Goal: Task Accomplishment & Management: Complete application form

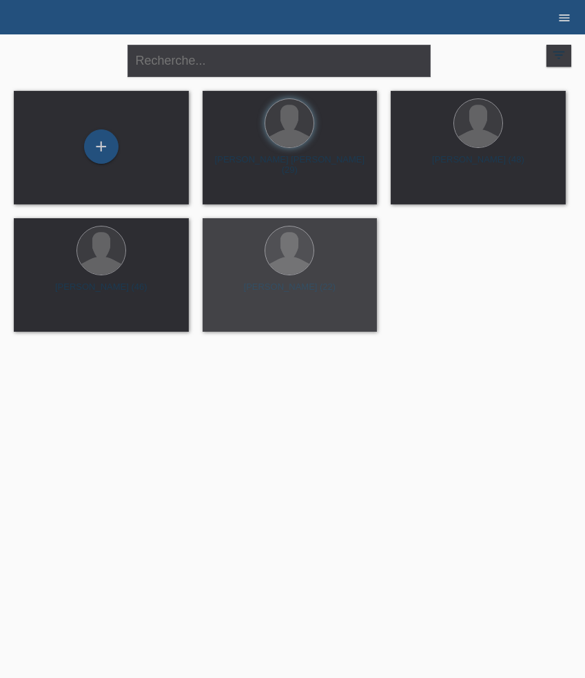
click at [569, 20] on icon "menu" at bounding box center [564, 18] width 14 height 14
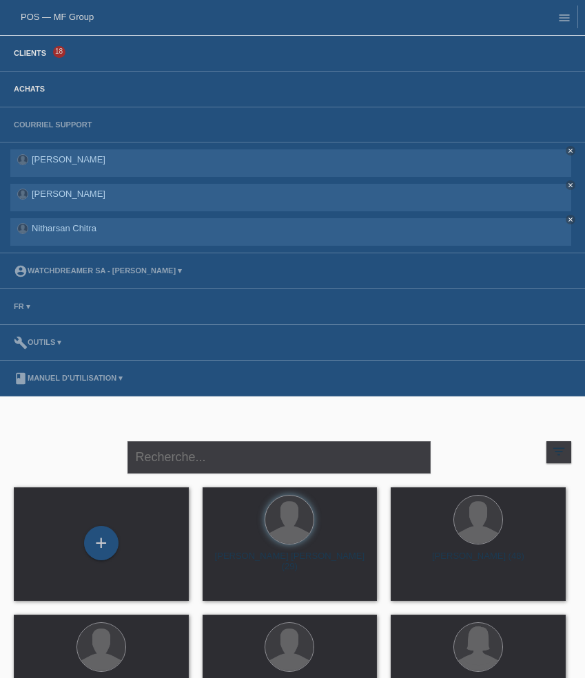
click at [35, 91] on link "Achats" at bounding box center [29, 89] width 45 height 8
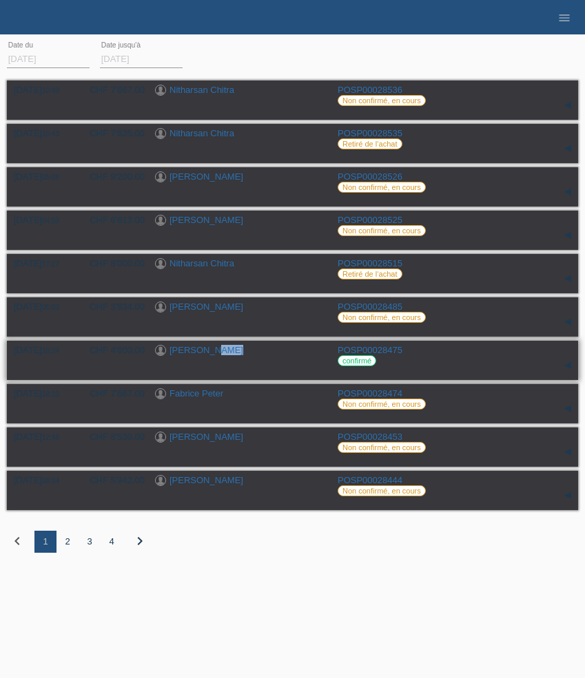
drag, startPoint x: 245, startPoint y: 361, endPoint x: 211, endPoint y: 357, distance: 33.2
click at [211, 357] on div "[PERSON_NAME]" at bounding box center [241, 351] width 172 height 13
click at [241, 353] on div "[PERSON_NAME]" at bounding box center [241, 351] width 172 height 13
drag, startPoint x: 240, startPoint y: 357, endPoint x: 180, endPoint y: 356, distance: 59.9
click at [180, 356] on div "[PERSON_NAME]" at bounding box center [241, 351] width 172 height 13
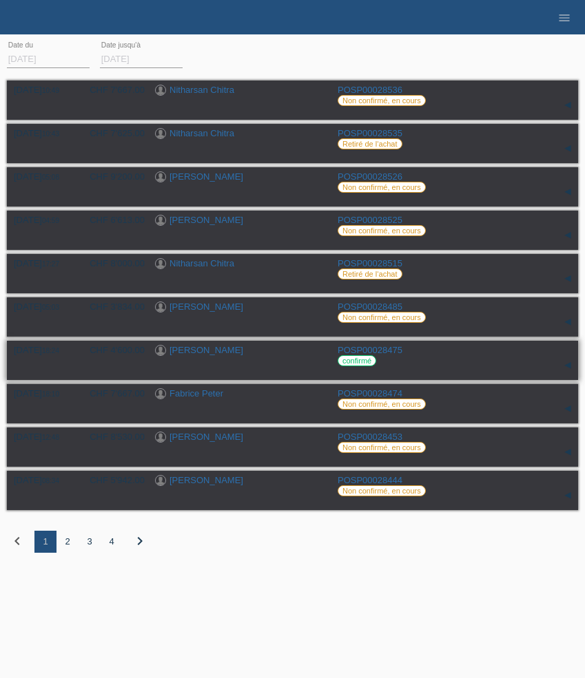
click at [253, 355] on div "[PERSON_NAME]" at bounding box center [241, 351] width 172 height 13
drag, startPoint x: 253, startPoint y: 355, endPoint x: 209, endPoint y: 355, distance: 44.8
click at [209, 355] on div "[PERSON_NAME]" at bounding box center [241, 351] width 172 height 13
copy div "Rausis"
click at [68, 547] on div "2" at bounding box center [67, 542] width 22 height 22
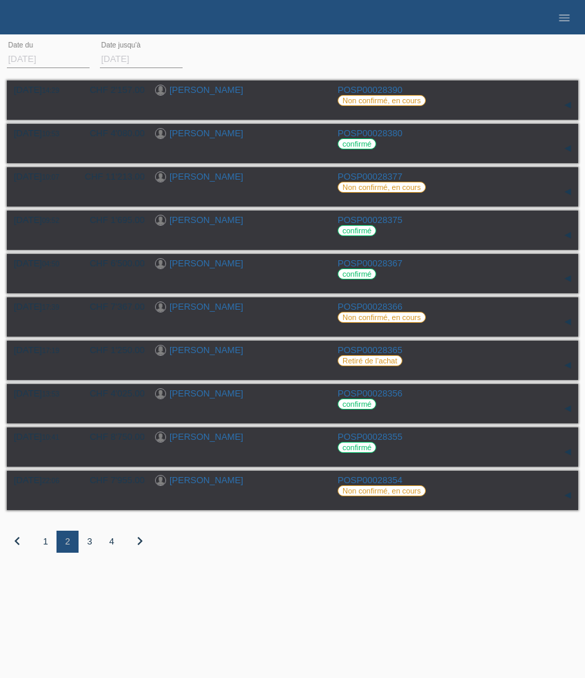
click at [88, 548] on div "3" at bounding box center [90, 542] width 22 height 22
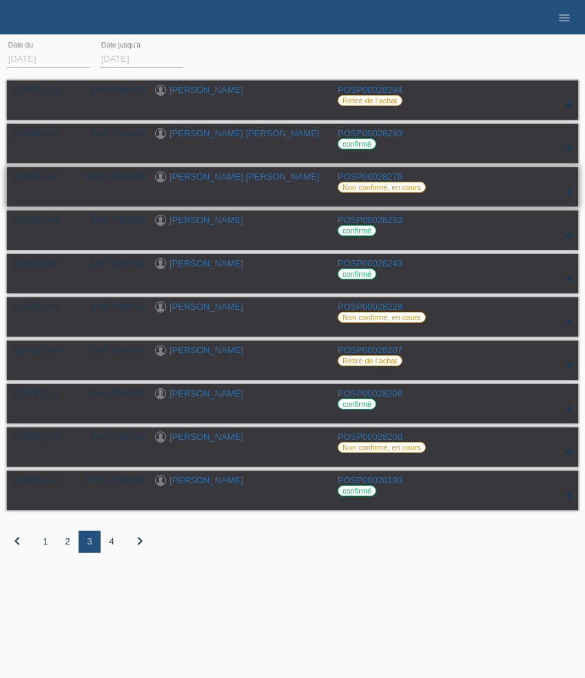
click at [236, 181] on link "[PERSON_NAME] [PERSON_NAME]" at bounding box center [243, 177] width 149 height 10
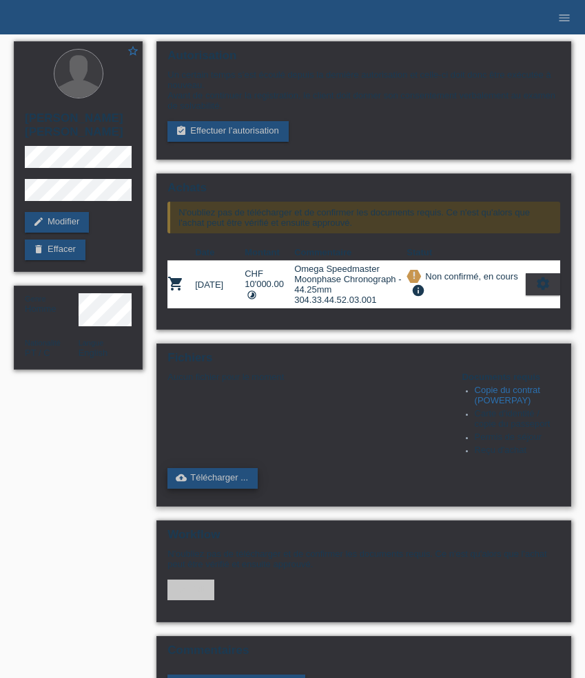
click at [233, 489] on link "cloud_upload Télécharger ..." at bounding box center [212, 478] width 90 height 21
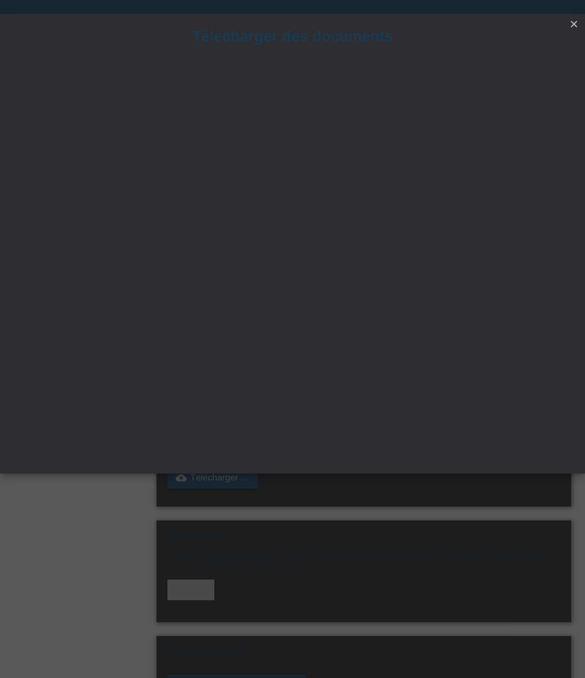
click at [576, 22] on icon "close" at bounding box center [573, 24] width 11 height 11
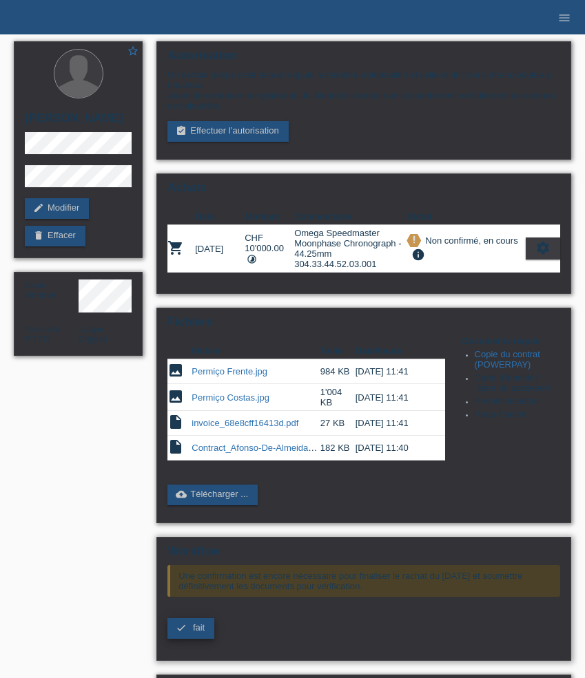
click at [193, 633] on span "fait" at bounding box center [199, 628] width 12 height 10
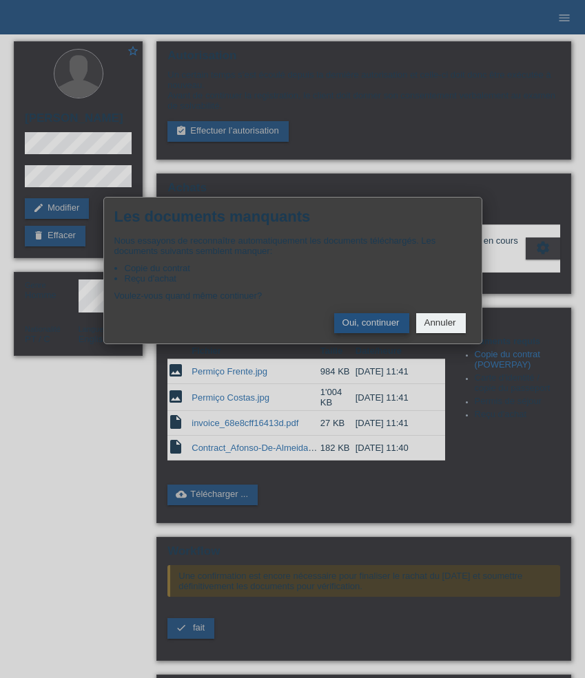
click at [355, 324] on button "Oui, continuer" at bounding box center [371, 323] width 75 height 20
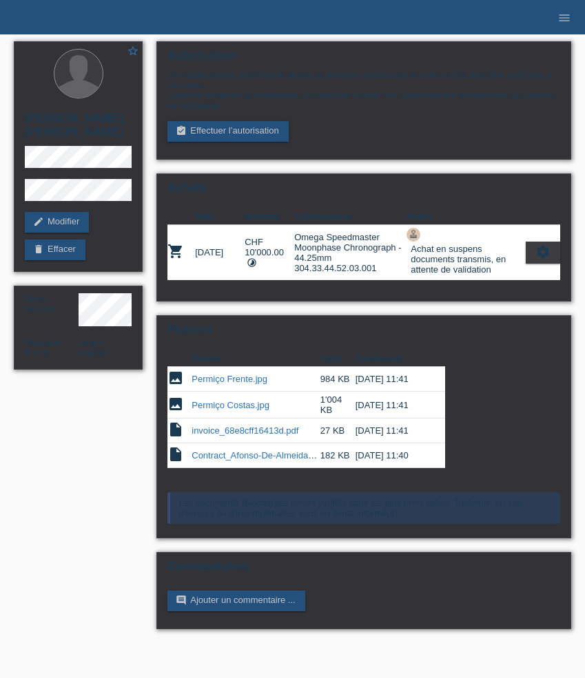
click at [573, 23] on li "menu" at bounding box center [564, 17] width 28 height 35
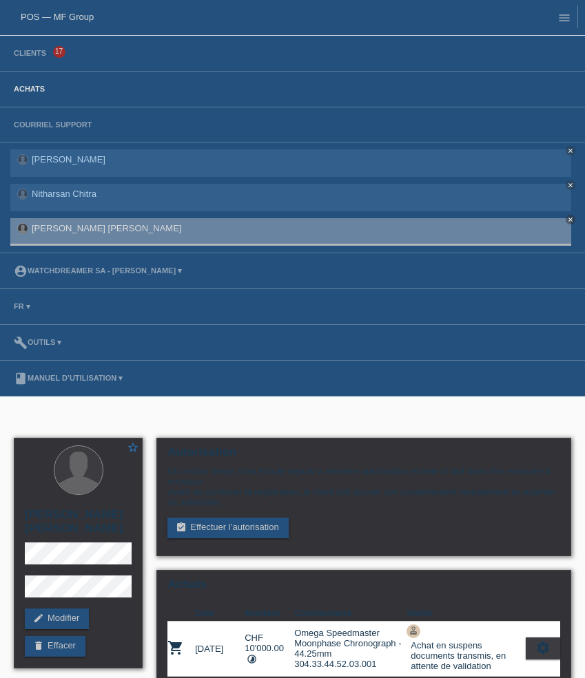
click at [34, 90] on link "Achats" at bounding box center [29, 89] width 45 height 8
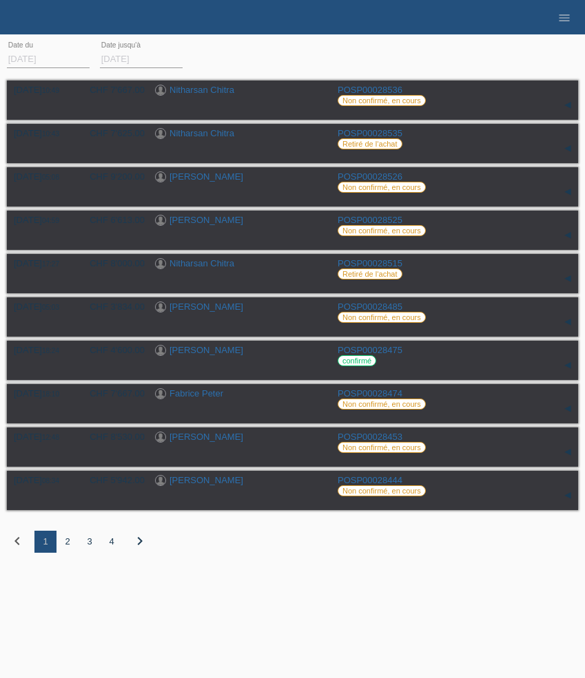
click at [110, 547] on div "4" at bounding box center [112, 542] width 22 height 22
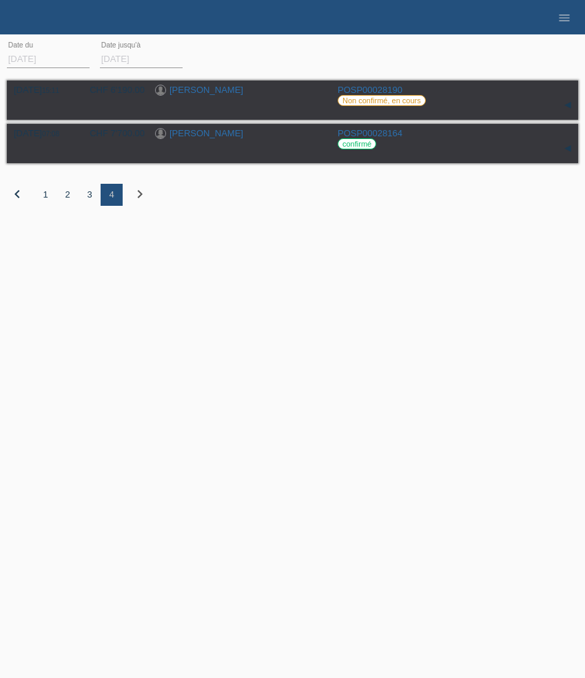
click at [85, 194] on div "3" at bounding box center [90, 195] width 22 height 22
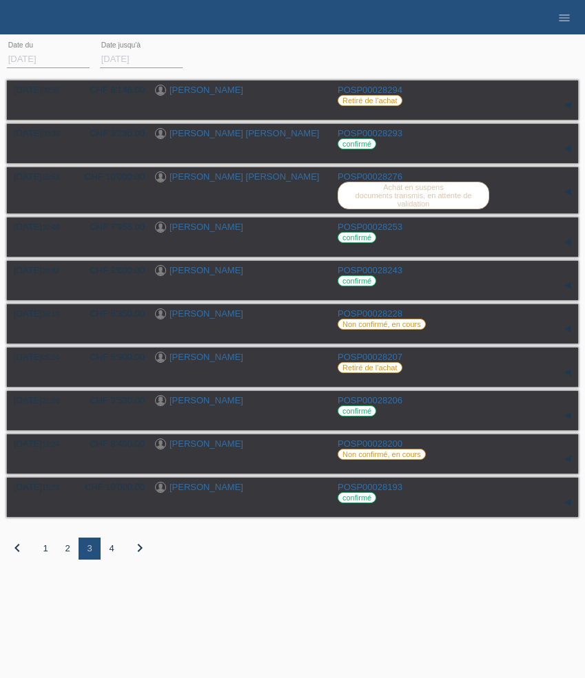
click at [65, 559] on div "2" at bounding box center [67, 549] width 22 height 22
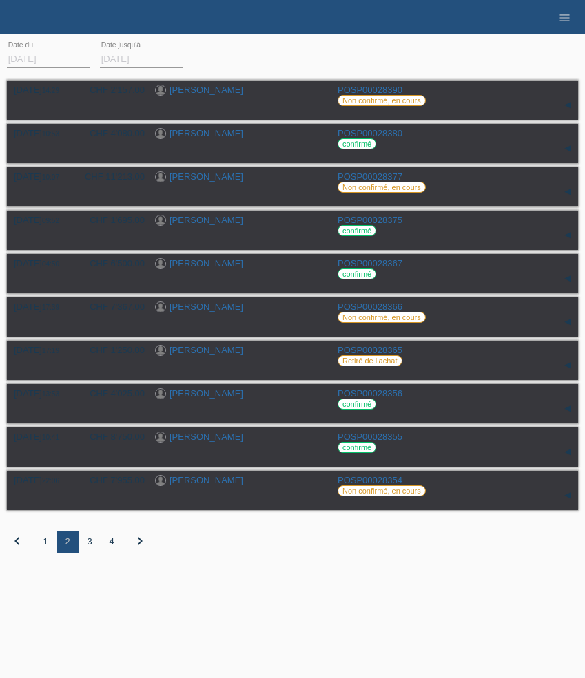
click at [46, 546] on div "1" at bounding box center [45, 542] width 22 height 22
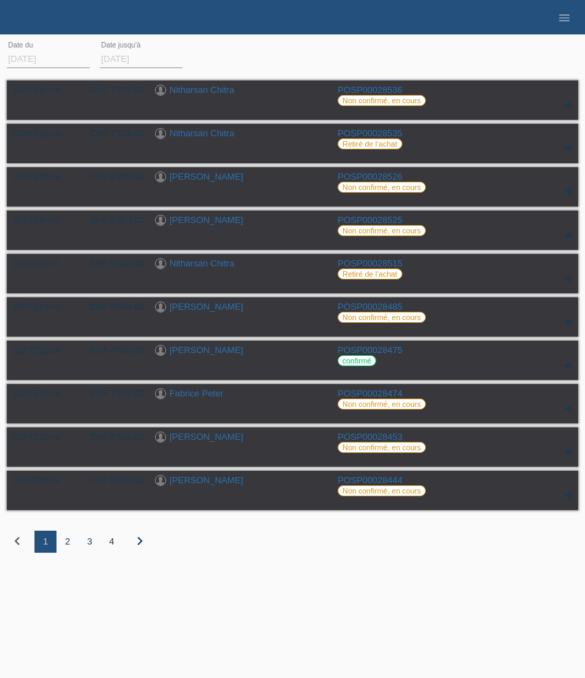
click at [135, 547] on icon "chevron_right" at bounding box center [140, 541] width 17 height 17
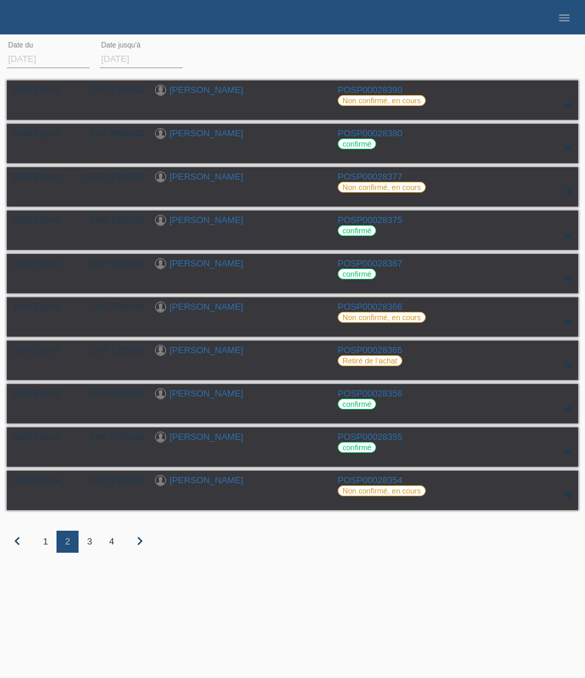
click at [112, 551] on div "4" at bounding box center [112, 542] width 22 height 22
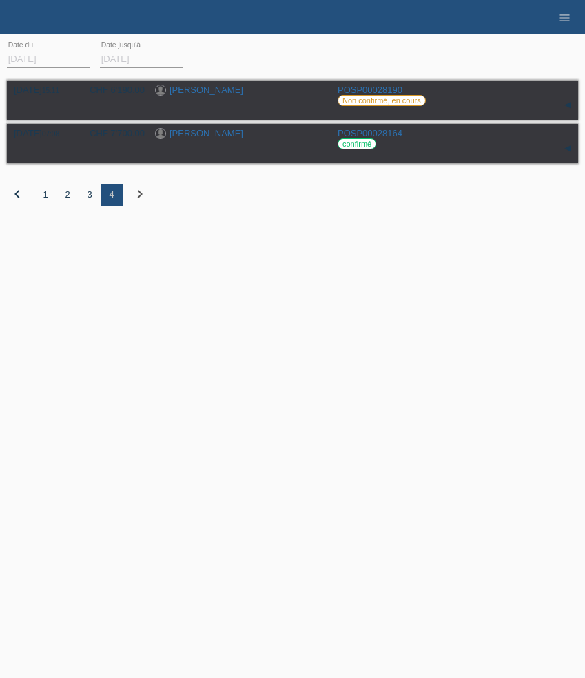
click at [90, 191] on div "3" at bounding box center [90, 195] width 22 height 22
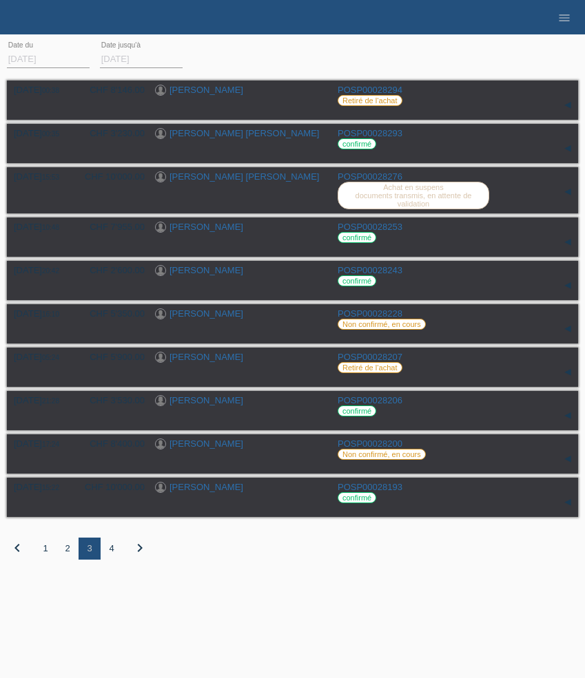
click at [49, 55] on input "01.10.2025" at bounding box center [48, 58] width 83 height 17
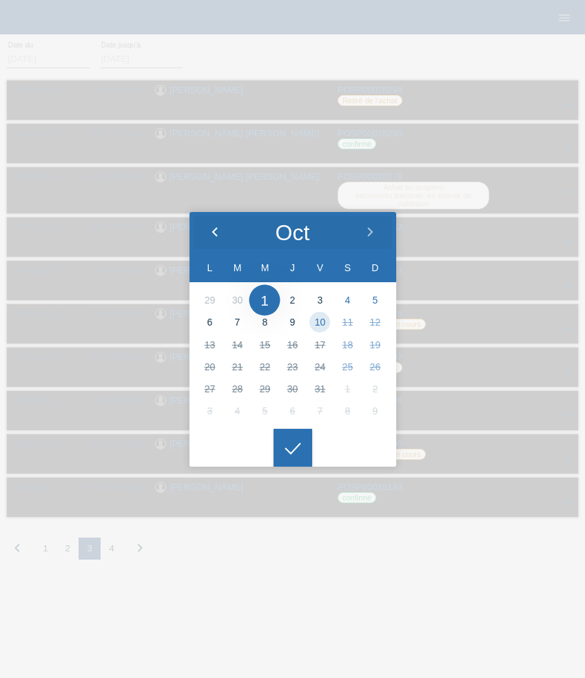
click at [215, 234] on polyline at bounding box center [215, 232] width 4 height 8
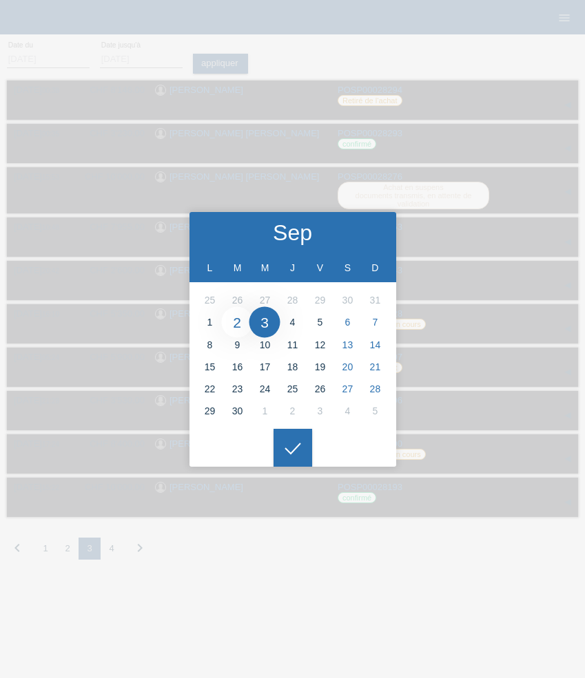
type input "02.09.2025"
click at [289, 444] on icon at bounding box center [293, 449] width 22 height 12
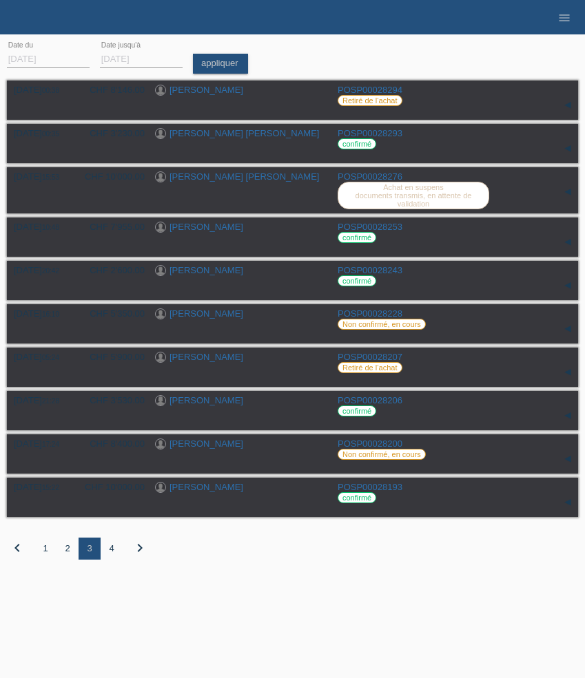
click at [140, 555] on icon "chevron_right" at bounding box center [140, 548] width 17 height 17
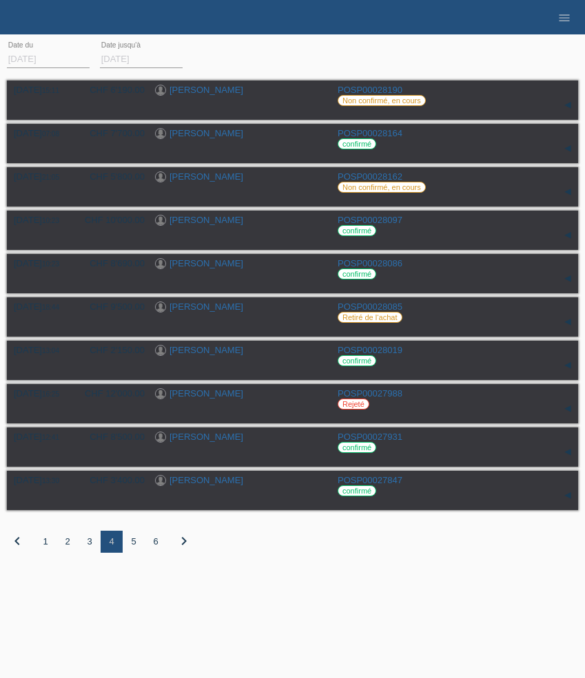
click at [134, 548] on div "5" at bounding box center [134, 542] width 22 height 22
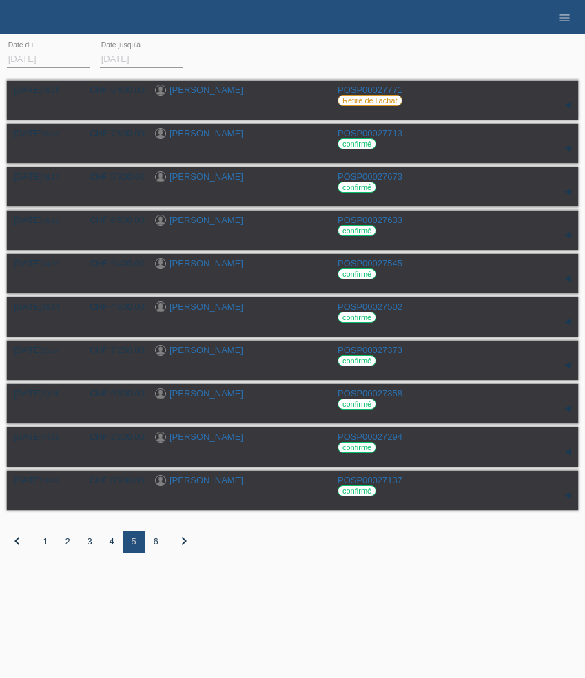
click at [156, 547] on div "6" at bounding box center [156, 542] width 22 height 22
click at [184, 548] on icon "chevron_right" at bounding box center [184, 541] width 17 height 17
click at [561, 20] on icon "menu" at bounding box center [564, 18] width 14 height 14
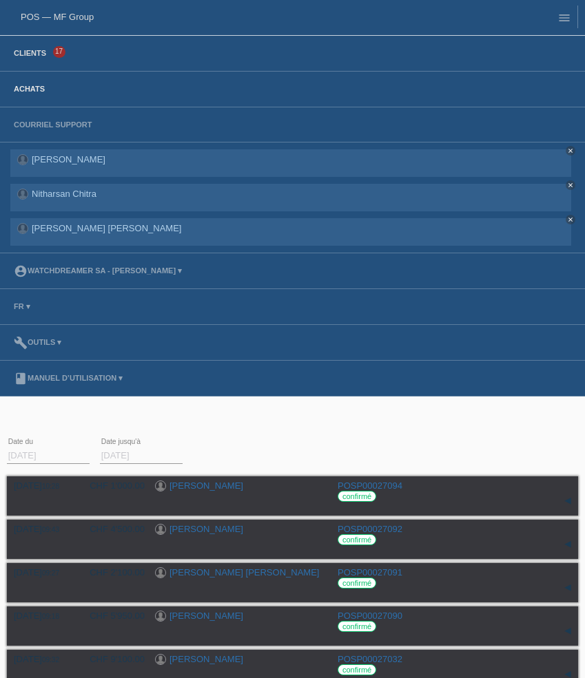
click at [35, 57] on link "Clients" at bounding box center [30, 53] width 46 height 8
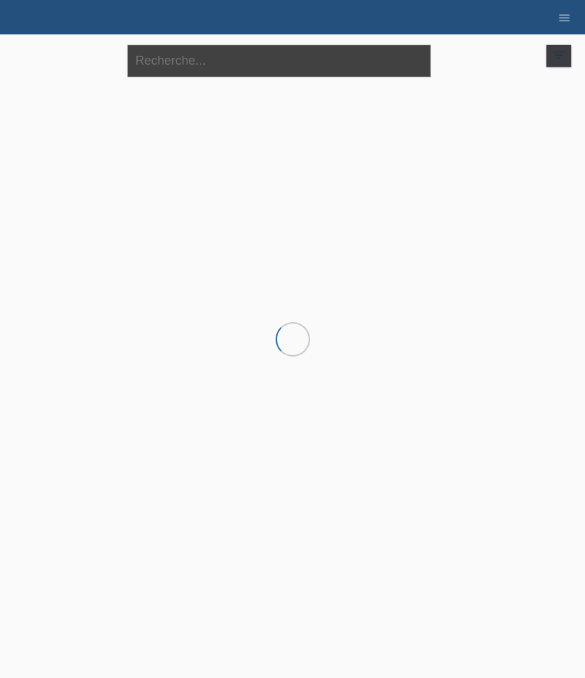
click at [201, 73] on input "text" at bounding box center [278, 61] width 303 height 32
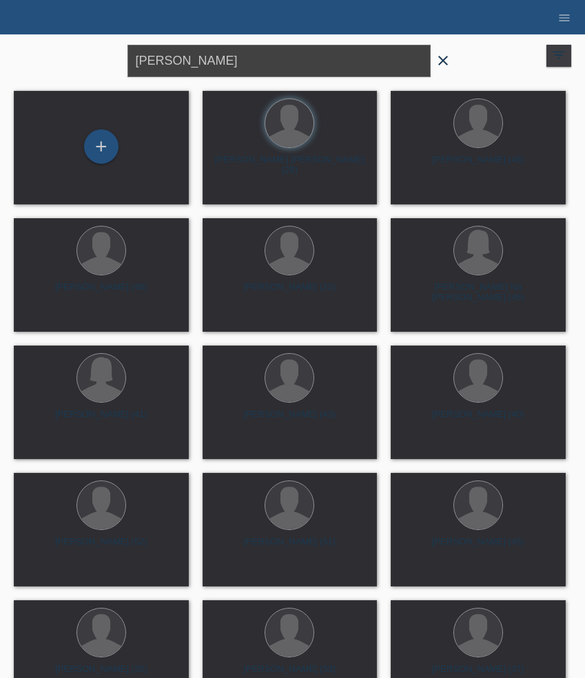
type input "santiago"
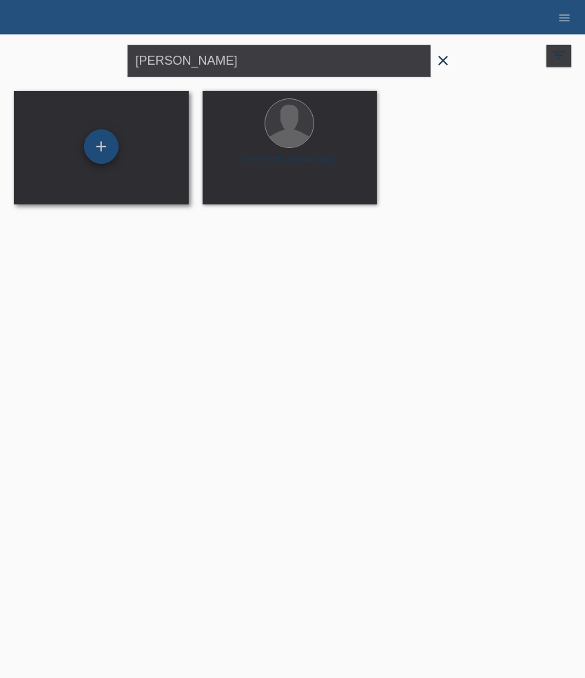
click at [106, 149] on div "+" at bounding box center [101, 146] width 34 height 34
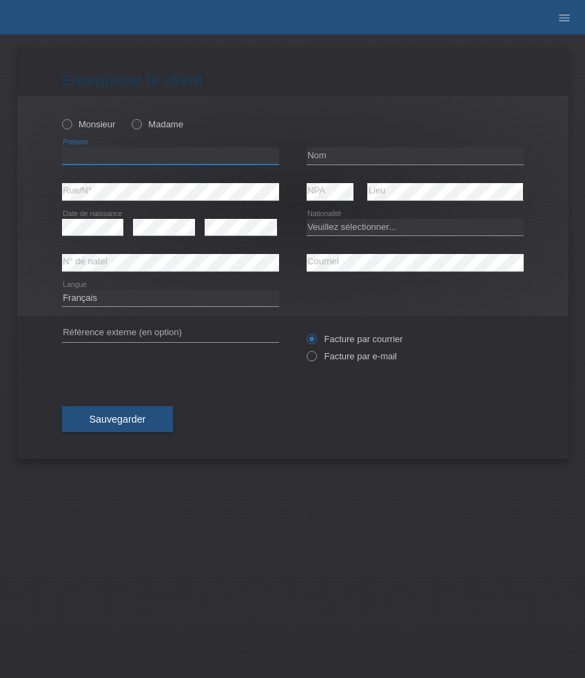
click at [87, 156] on input "text" at bounding box center [170, 155] width 217 height 17
paste input "Santiago"
type input "Santiago"
click at [85, 126] on label "Monsieur" at bounding box center [89, 124] width 54 height 10
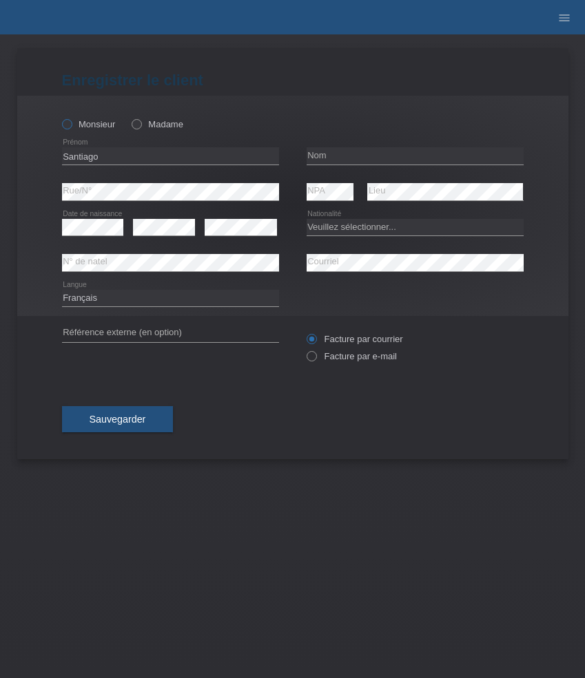
click at [71, 126] on input "Monsieur" at bounding box center [66, 123] width 9 height 9
radio input "true"
click at [338, 148] on input "text" at bounding box center [415, 155] width 217 height 17
click at [557, 22] on icon "menu" at bounding box center [564, 18] width 14 height 14
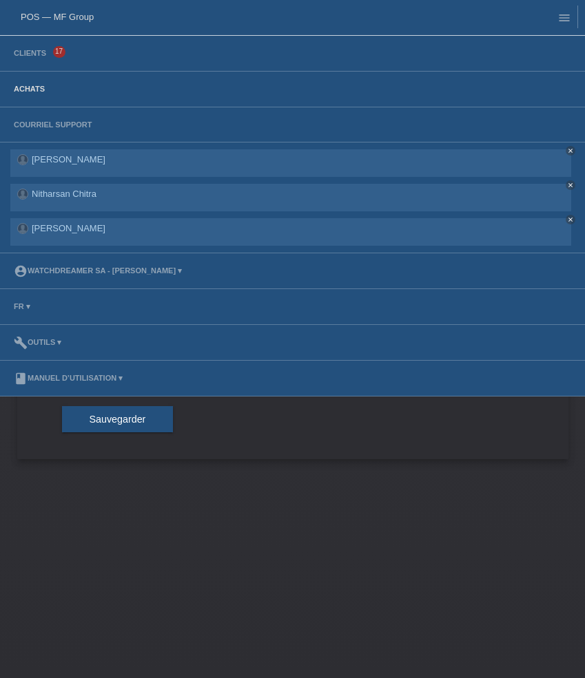
click at [37, 87] on link "Achats" at bounding box center [29, 89] width 45 height 8
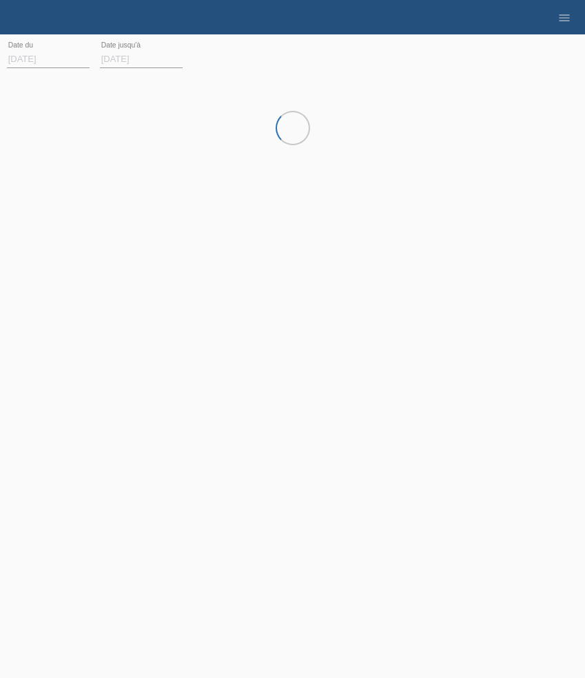
click at [39, 58] on input "[DATE]" at bounding box center [48, 58] width 83 height 17
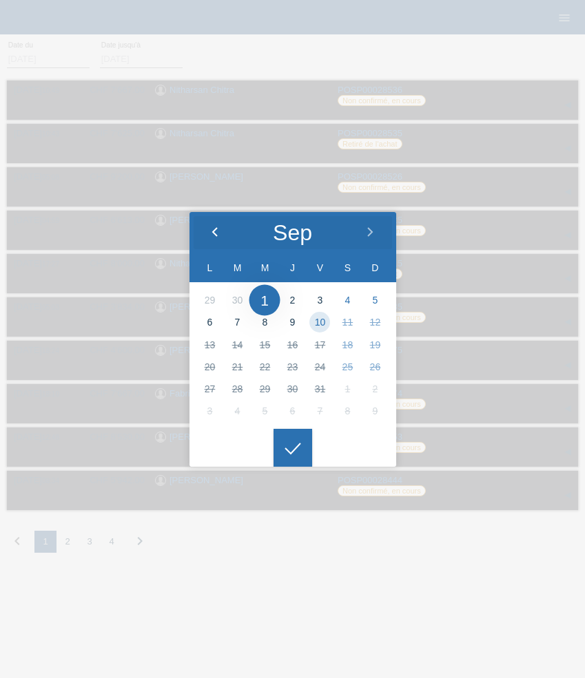
click at [217, 225] on div at bounding box center [215, 232] width 52 height 41
type input "01.09.2025"
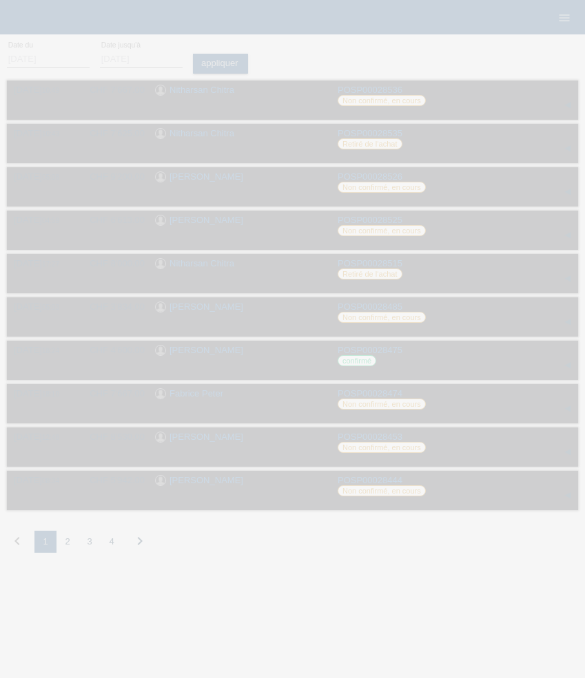
click at [287, 439] on div at bounding box center [292, 448] width 39 height 39
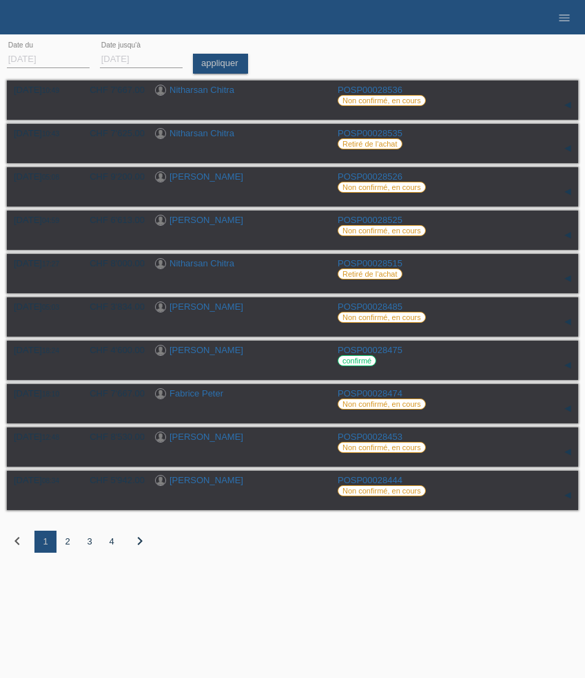
click at [209, 59] on link "appliquer" at bounding box center [220, 64] width 55 height 20
click at [156, 62] on input "10.10.2025" at bounding box center [141, 58] width 83 height 17
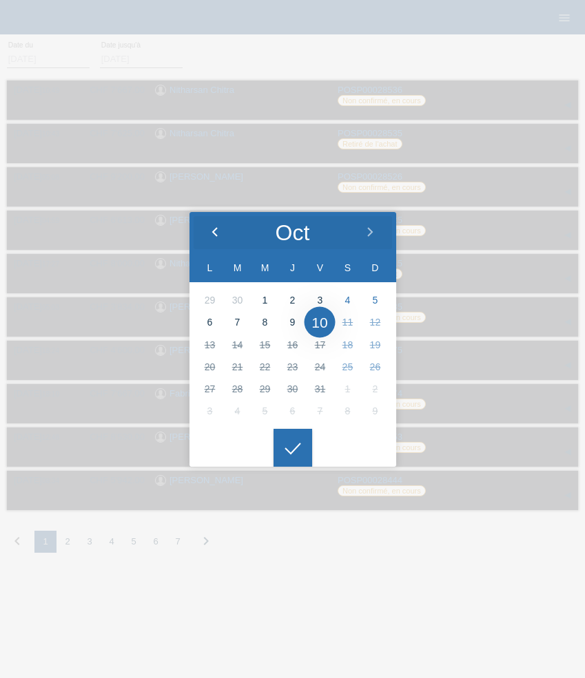
click at [218, 230] on icon at bounding box center [214, 232] width 11 height 11
type input "05.09.2025"
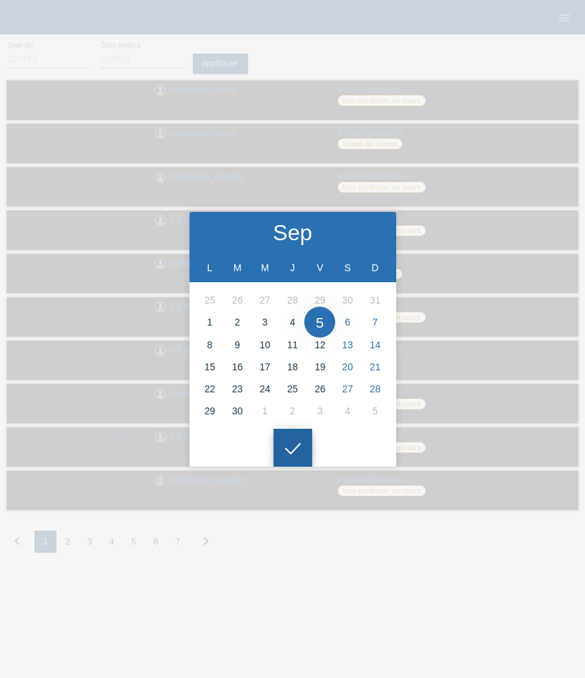
click at [303, 453] on icon at bounding box center [293, 449] width 22 height 12
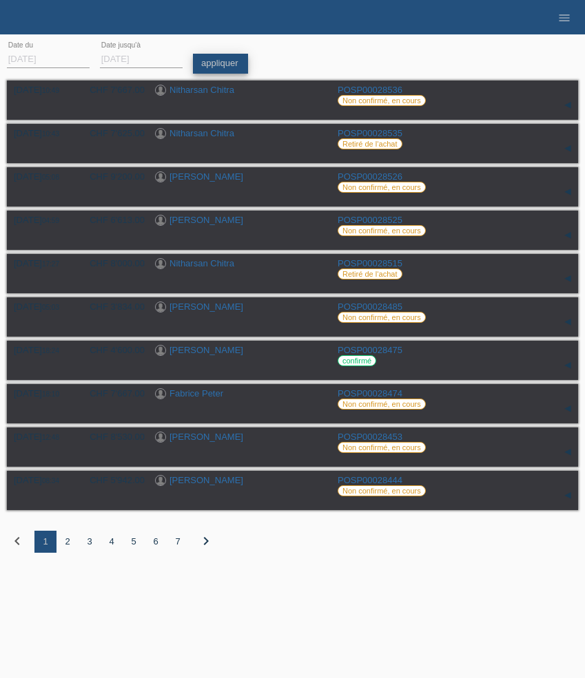
click at [225, 56] on link "appliquer" at bounding box center [220, 64] width 55 height 20
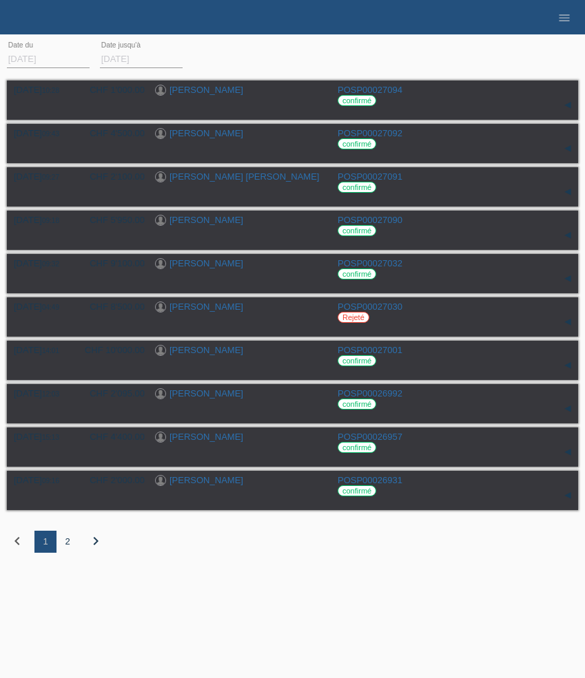
click at [68, 547] on div "2" at bounding box center [67, 542] width 22 height 22
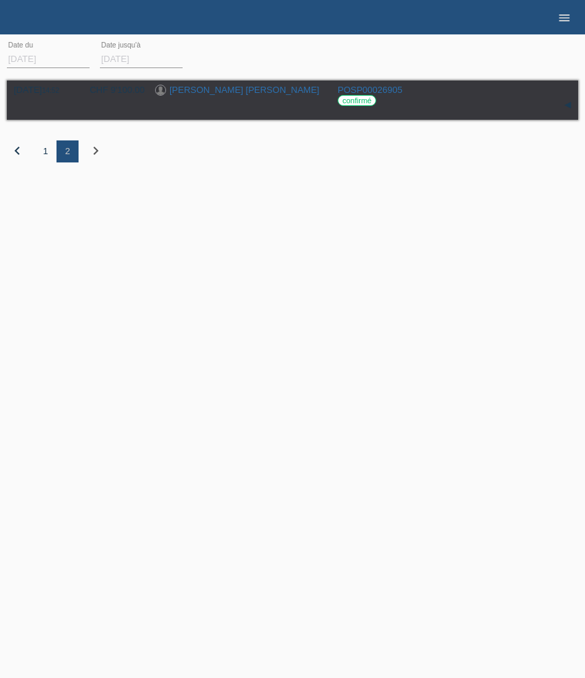
click at [564, 18] on icon "menu" at bounding box center [564, 18] width 14 height 14
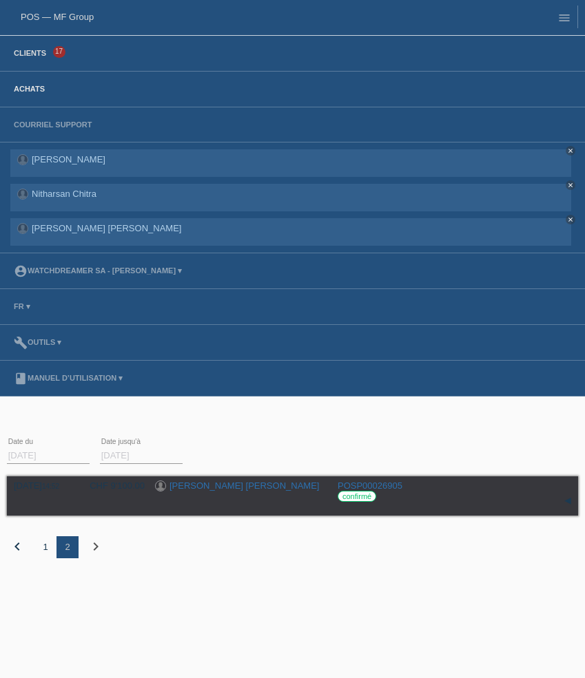
click at [40, 56] on link "Clients" at bounding box center [30, 53] width 46 height 8
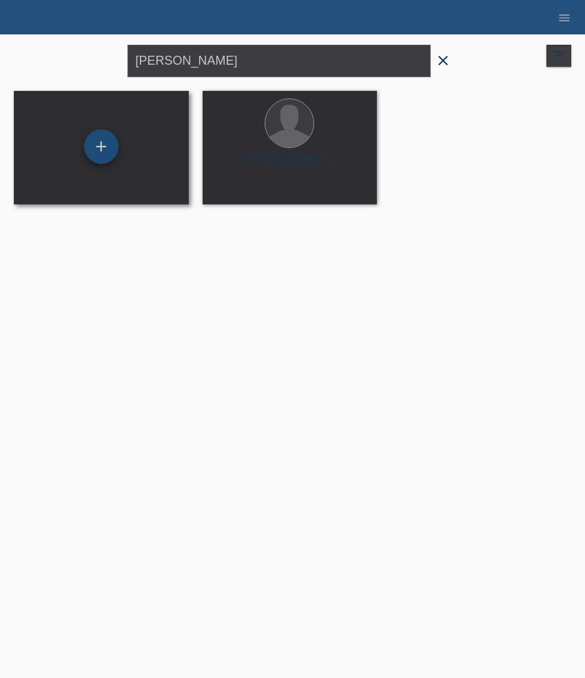
click at [107, 148] on div "+" at bounding box center [101, 146] width 34 height 34
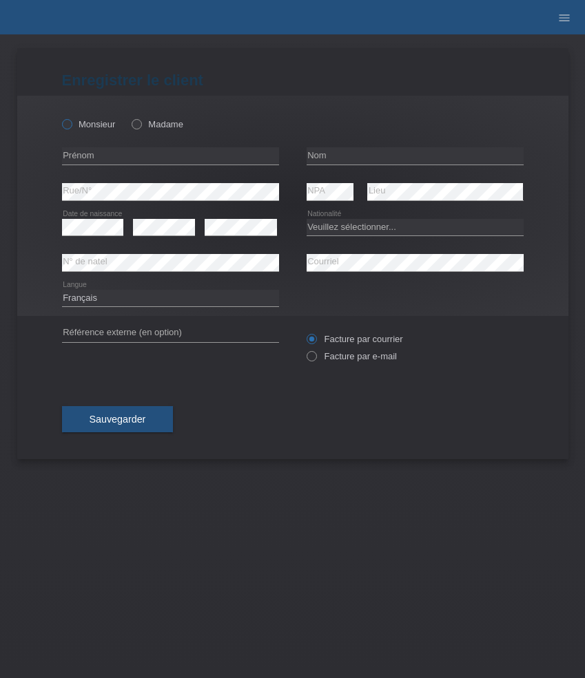
click at [80, 122] on label "Monsieur" at bounding box center [89, 124] width 54 height 10
click at [71, 122] on input "Monsieur" at bounding box center [66, 123] width 9 height 9
radio input "true"
click at [109, 154] on input "text" at bounding box center [170, 155] width 217 height 17
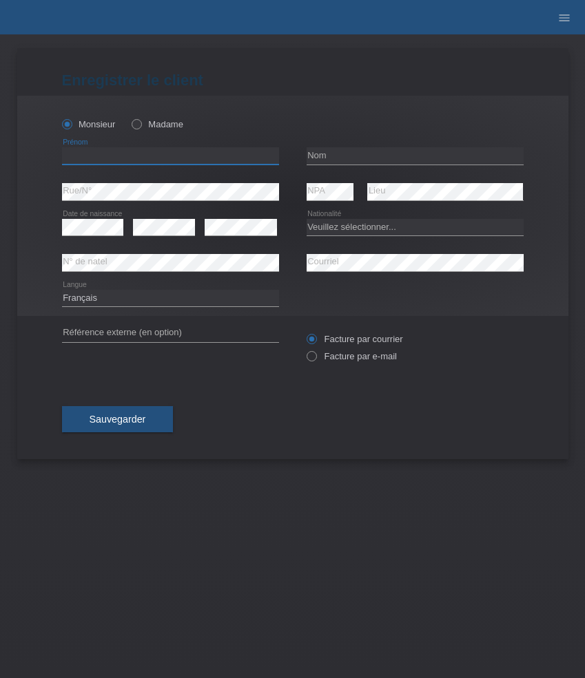
paste input "Santiago"
type input "Santiago"
click at [344, 146] on div "error Nom" at bounding box center [415, 156] width 217 height 36
click at [344, 164] on input "text" at bounding box center [415, 155] width 217 height 17
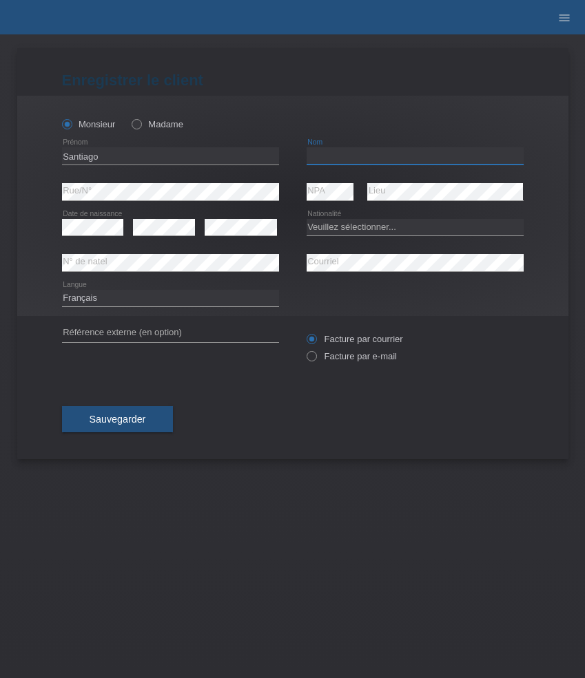
paste input "[PERSON_NAME]"
type input "[PERSON_NAME]"
click at [326, 222] on select "Veuillez sélectionner... Suisse Allemagne Autriche Liechtenstein ------------ A…" at bounding box center [415, 227] width 217 height 17
select select "ES"
click at [307, 219] on select "Veuillez sélectionner... Suisse Allemagne Autriche Liechtenstein ------------ A…" at bounding box center [415, 227] width 217 height 17
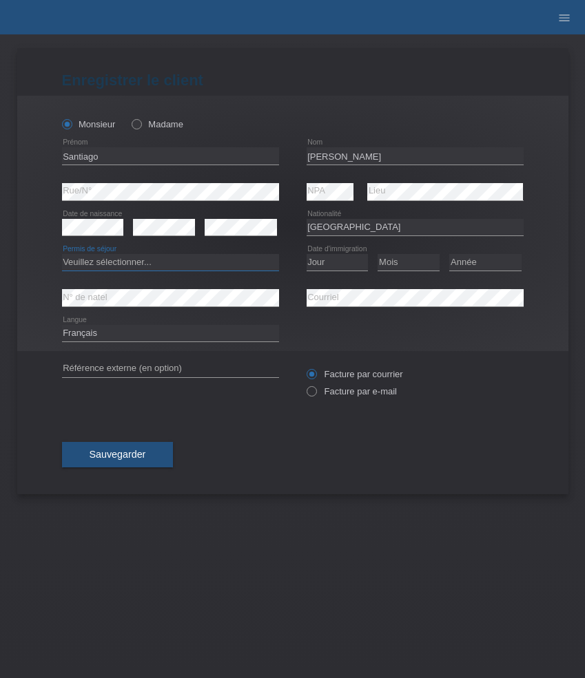
click at [234, 268] on select "Veuillez sélectionner... C B B - Statut de réfugié Autre" at bounding box center [170, 262] width 217 height 17
select select "C"
click at [62, 255] on select "Veuillez sélectionner... C B B - Statut de réfugié Autre" at bounding box center [170, 262] width 217 height 17
click at [335, 266] on select "Jour 01 02 03 04 05 06 07 08 09 10 11" at bounding box center [338, 262] width 62 height 17
select select "12"
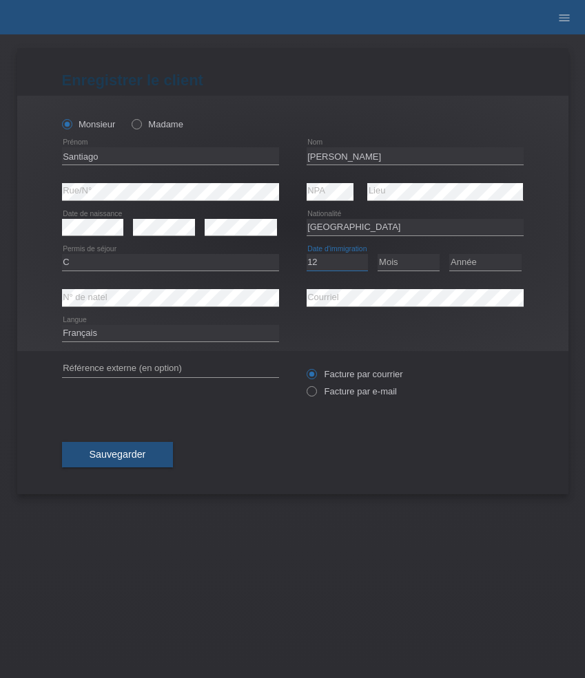
click at [307, 255] on select "Jour 01 02 03 04 05 06 07 08 09 10 11" at bounding box center [338, 262] width 62 height 17
click at [407, 266] on select "Mois 01 02 03 04 05 06 07 08 09 10 11" at bounding box center [408, 262] width 62 height 17
select select "11"
click at [377, 255] on select "Mois 01 02 03 04 05 06 07 08 09 10 11" at bounding box center [408, 262] width 62 height 17
click at [491, 267] on select "Année 2025 2024 2023 2022 2021 2020 2019 2018 2017 2016 2015 2014 2013 2012 201…" at bounding box center [485, 262] width 72 height 17
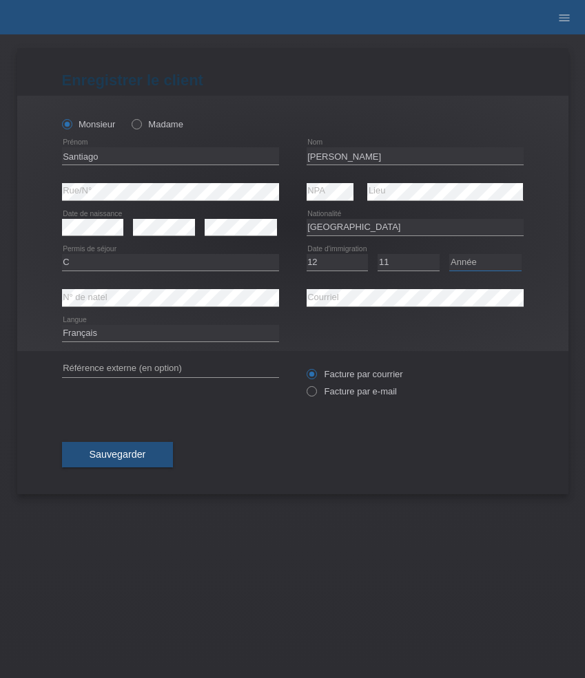
select select "2021"
click at [449, 255] on select "Année 2025 2024 2023 2022 2021 2020 2019 2018 2017 2016 2015 2014 2013 2012 201…" at bounding box center [485, 262] width 72 height 17
click at [90, 332] on select "Deutsch Français Italiano English" at bounding box center [170, 333] width 217 height 17
select select "en"
click at [62, 326] on select "Deutsch Français Italiano English" at bounding box center [170, 333] width 217 height 17
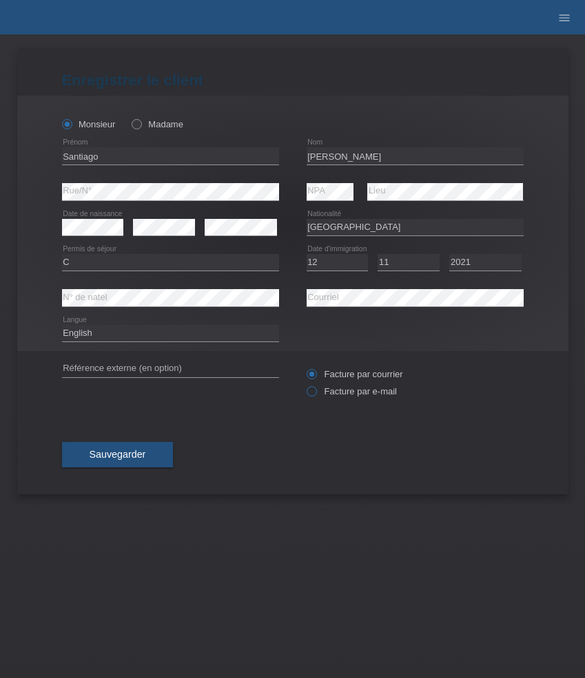
click at [360, 393] on label "Facture par e-mail" at bounding box center [352, 391] width 90 height 10
click at [315, 393] on input "Facture par e-mail" at bounding box center [311, 394] width 9 height 17
radio input "true"
click at [151, 450] on button "Sauvegarder" at bounding box center [118, 455] width 112 height 26
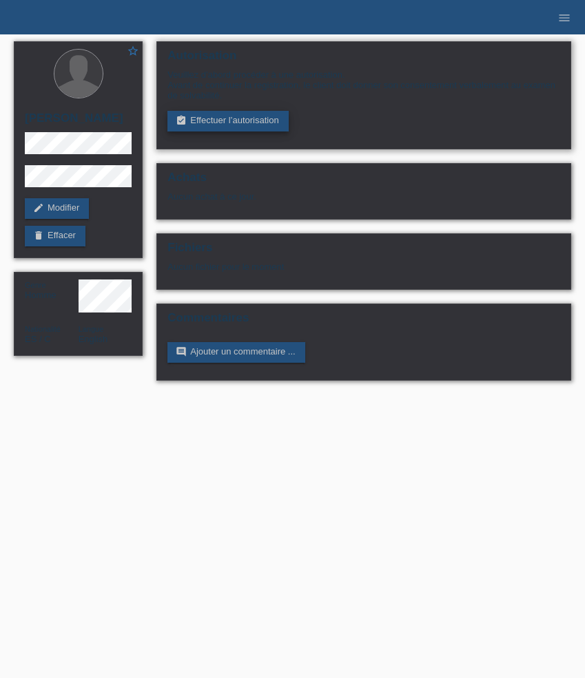
click at [189, 127] on link "assignment_turned_in Effectuer l’autorisation" at bounding box center [227, 121] width 121 height 21
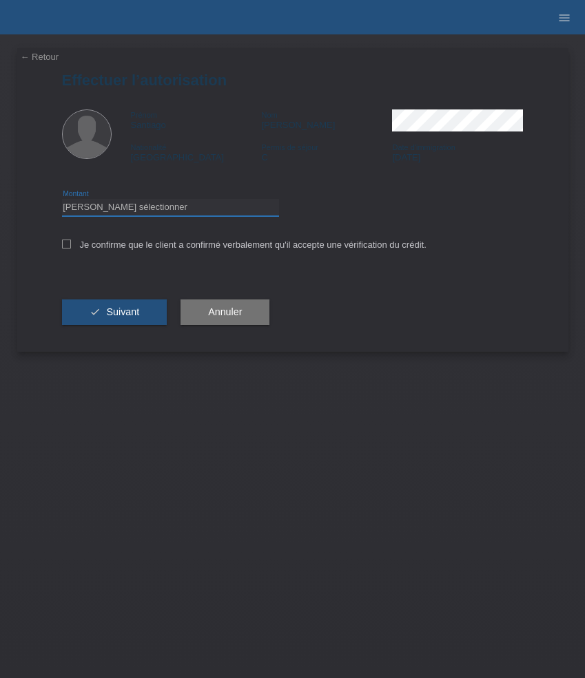
click at [124, 211] on select "Veuillez sélectionner CHF 1.00 - CHF 499.00 CHF 500.00 - CHF 1'999.00 CHF 2'000…" at bounding box center [170, 207] width 217 height 17
select select "3"
click at [62, 201] on select "Veuillez sélectionner CHF 1.00 - CHF 499.00 CHF 500.00 - CHF 1'999.00 CHF 2'000…" at bounding box center [170, 207] width 217 height 17
click at [116, 242] on label "Je confirme que le client a confirmé verbalement qu'il accepte une vérification…" at bounding box center [244, 245] width 364 height 10
click at [71, 242] on input "Je confirme que le client a confirmé verbalement qu'il accepte une vérification…" at bounding box center [66, 244] width 9 height 9
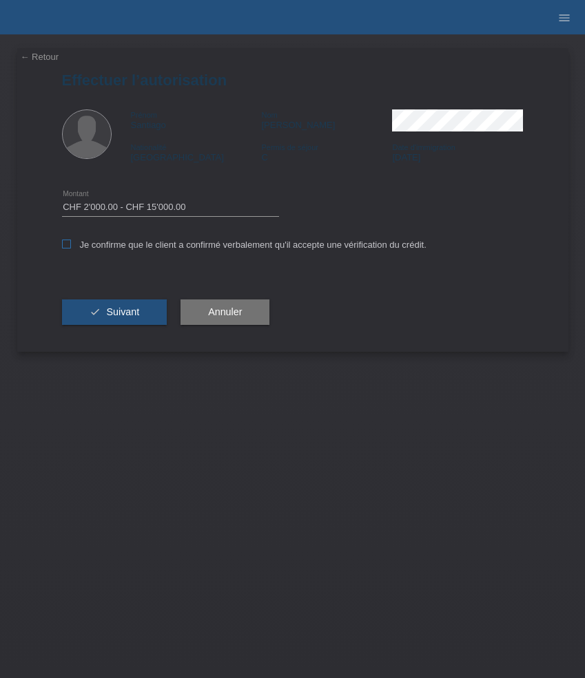
checkbox input "true"
click at [116, 306] on button "check Suivant" at bounding box center [114, 313] width 105 height 26
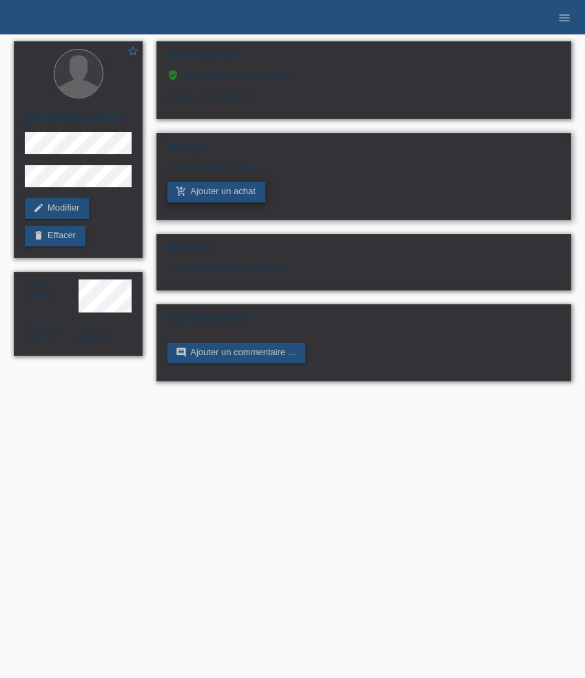
click at [223, 202] on link "add_shopping_cart Ajouter un achat" at bounding box center [216, 192] width 98 height 21
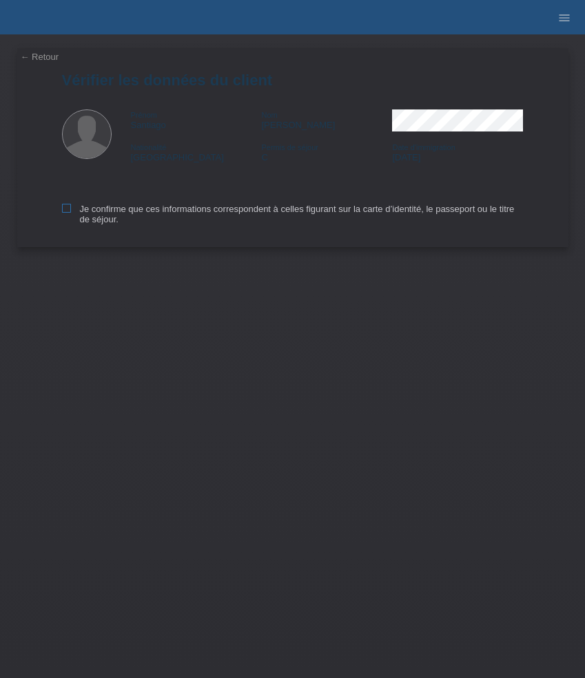
click at [98, 211] on label "Je confirme que ces informations correspondent à celles figurant sur la carte d…" at bounding box center [293, 214] width 462 height 21
click at [71, 211] on input "Je confirme que ces informations correspondent à celles figurant sur la carte d…" at bounding box center [66, 208] width 9 height 9
checkbox input "true"
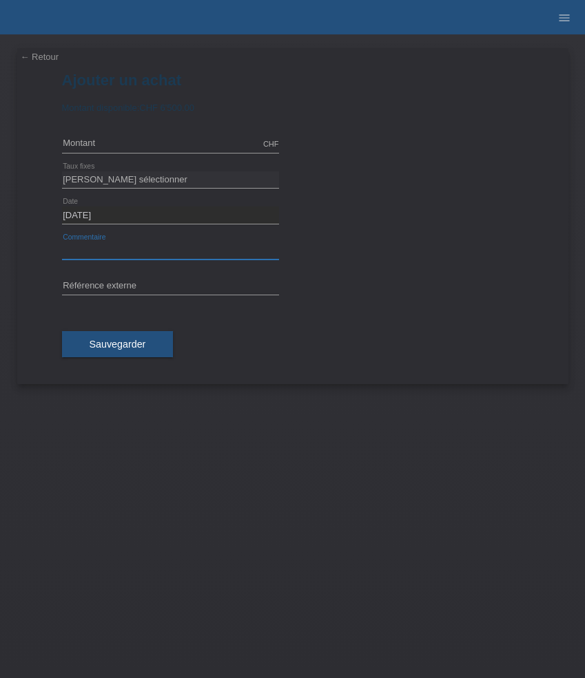
click at [106, 251] on input "text" at bounding box center [170, 250] width 217 height 17
paste input "Omega Speedmaster Moonwatch - 42mm 310.30.42.50.01.001"
type input "Omega Speedmaster Moonwatch - 42mm 310.30.42.50.01.001"
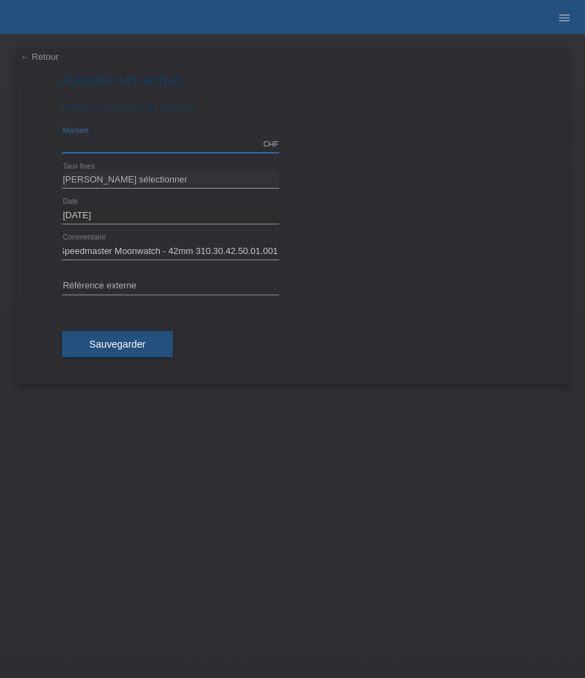
click at [152, 146] on input "text" at bounding box center [170, 144] width 217 height 17
type input "6500.00"
click at [148, 181] on select "Veuillez sélectionner 6 versements 12 versements 24 versements 36 versements 48…" at bounding box center [170, 180] width 217 height 17
select select "626"
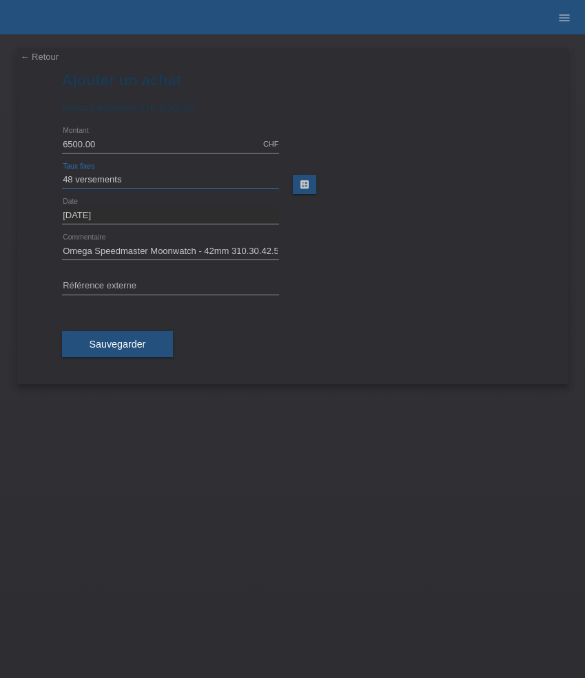
click at [62, 172] on select "Veuillez sélectionner 6 versements 12 versements 24 versements 36 versements 48…" at bounding box center [170, 180] width 217 height 17
click at [187, 285] on input "text" at bounding box center [170, 286] width 217 height 17
paste input "521634"
type input "521634"
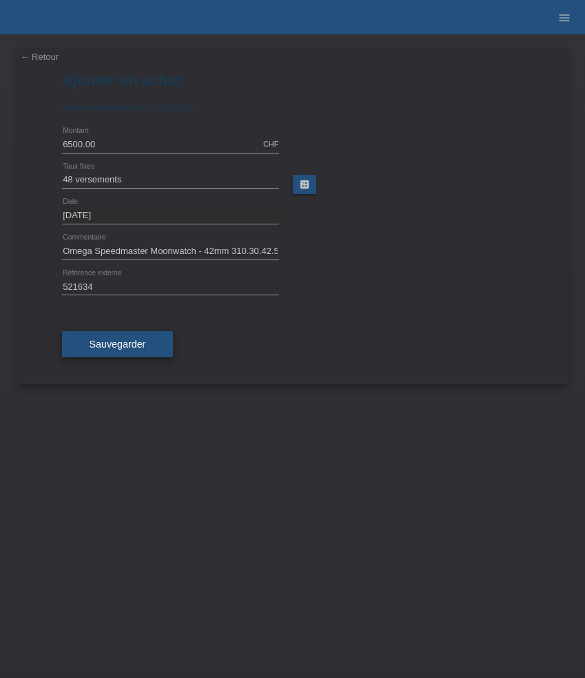
click at [130, 344] on span "Sauvegarder" at bounding box center [118, 344] width 56 height 11
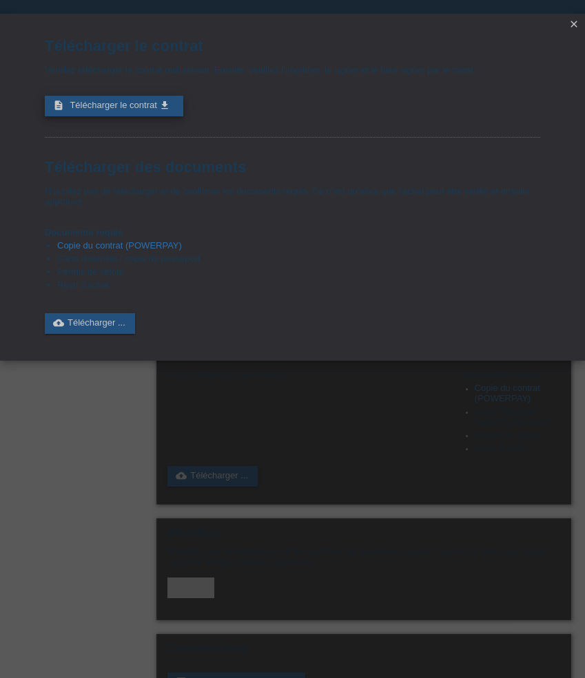
click at [135, 110] on span "Télécharger le contrat" at bounding box center [113, 105] width 87 height 10
click at [574, 19] on icon "close" at bounding box center [573, 24] width 11 height 11
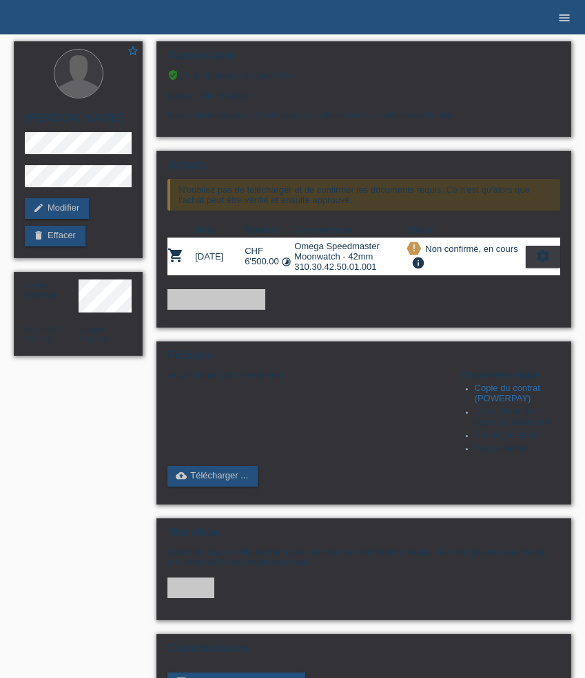
click at [558, 21] on icon "menu" at bounding box center [564, 18] width 14 height 14
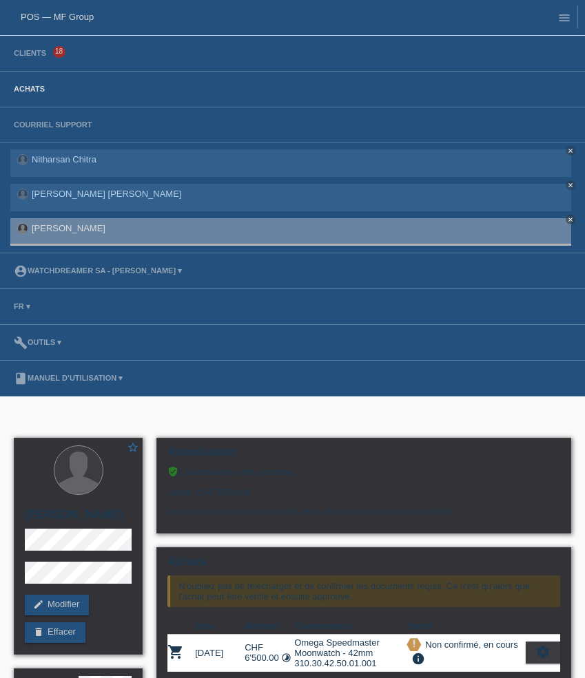
click at [41, 93] on link "Achats" at bounding box center [29, 89] width 45 height 8
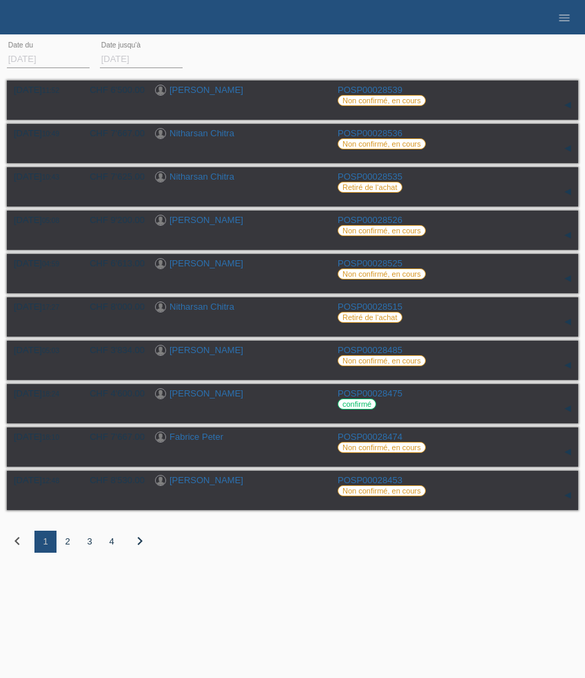
click at [68, 551] on div "2" at bounding box center [67, 542] width 22 height 22
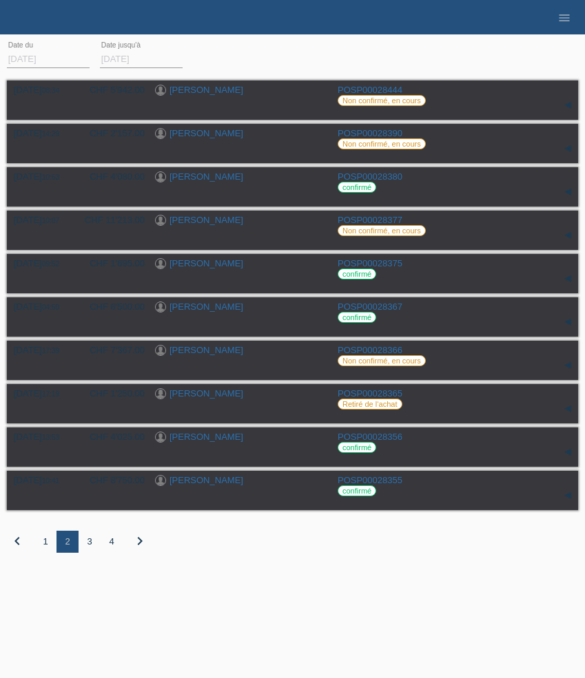
click at [90, 549] on div "3" at bounding box center [90, 542] width 22 height 22
